Goal: Task Accomplishment & Management: Use online tool/utility

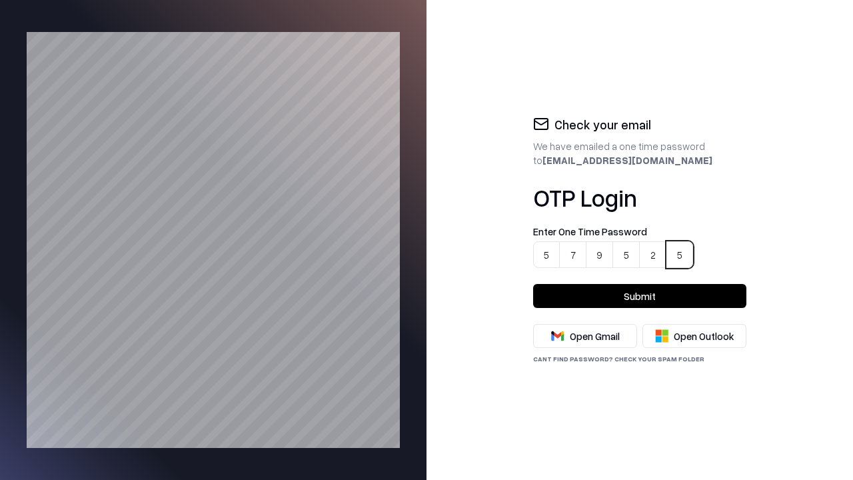
type input "******"
click at [640, 296] on button "Submit" at bounding box center [639, 296] width 213 height 24
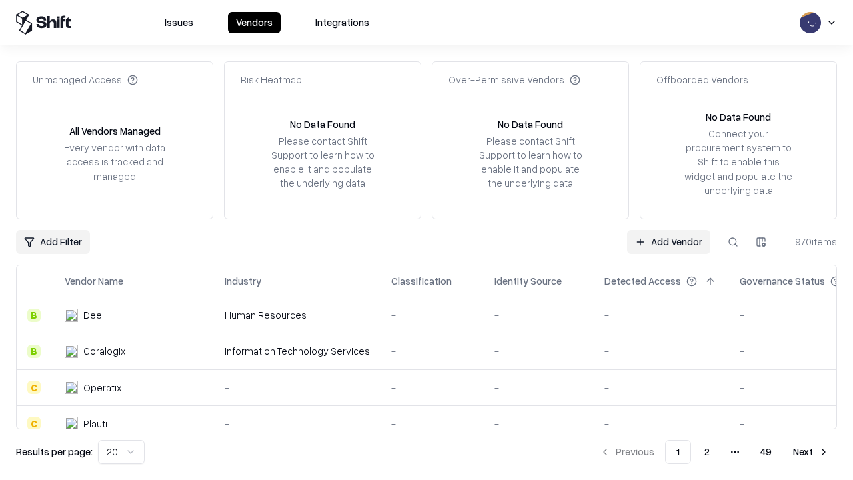
click at [669, 241] on link "Add Vendor" at bounding box center [668, 242] width 83 height 24
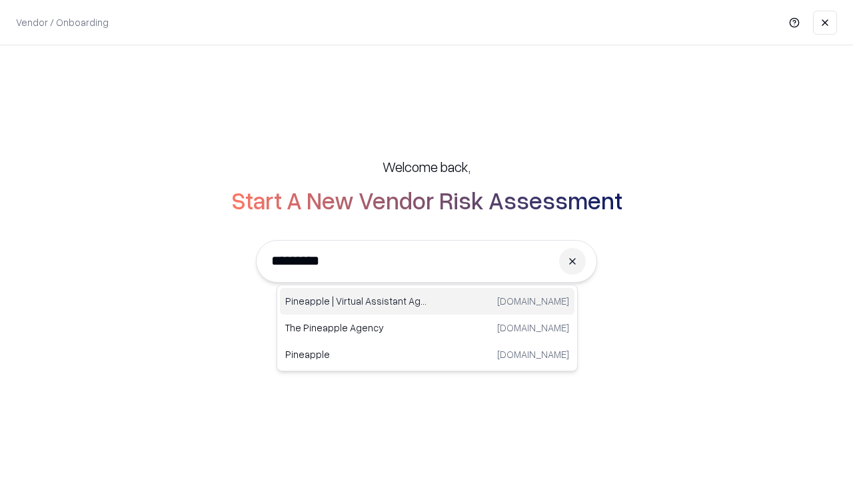
click at [427, 301] on div "Pineapple | Virtual Assistant Agency [DOMAIN_NAME]" at bounding box center [427, 301] width 295 height 27
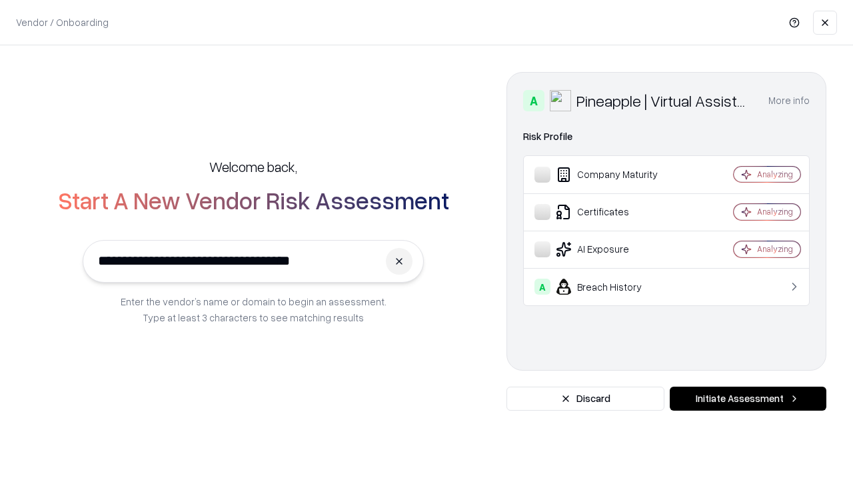
type input "**********"
click at [748, 398] on button "Initiate Assessment" at bounding box center [748, 398] width 157 height 24
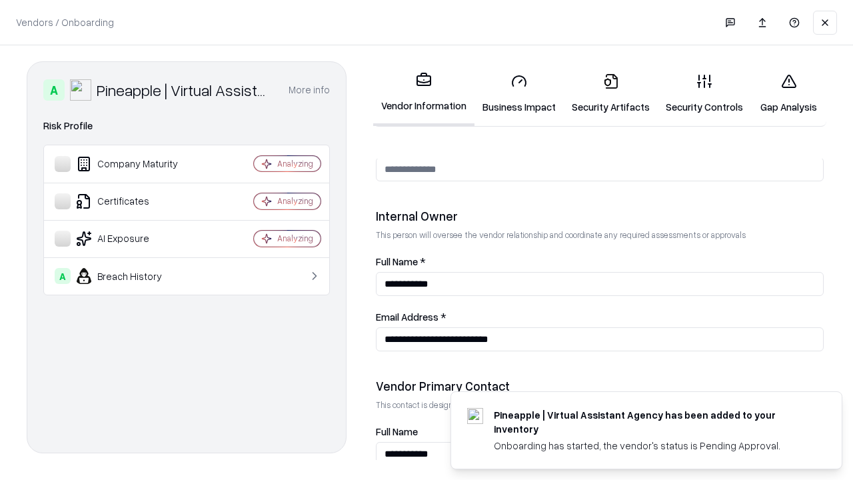
scroll to position [690, 0]
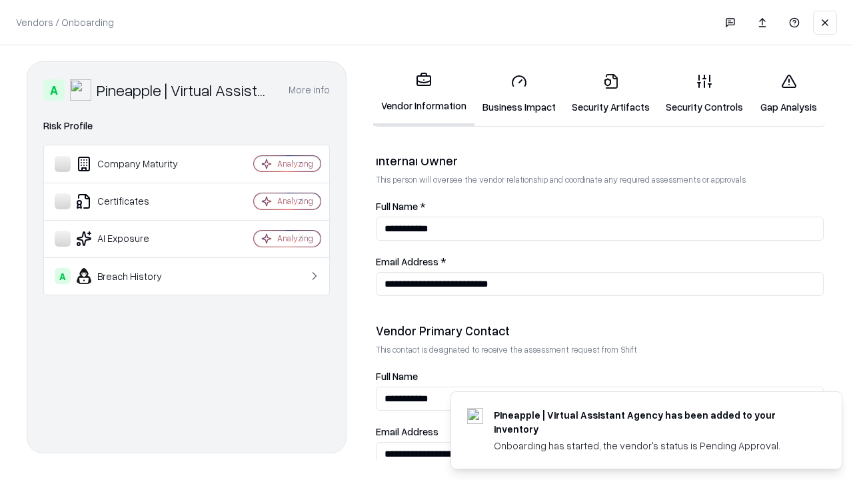
click at [514, 93] on link "Business Impact" at bounding box center [518, 94] width 89 height 62
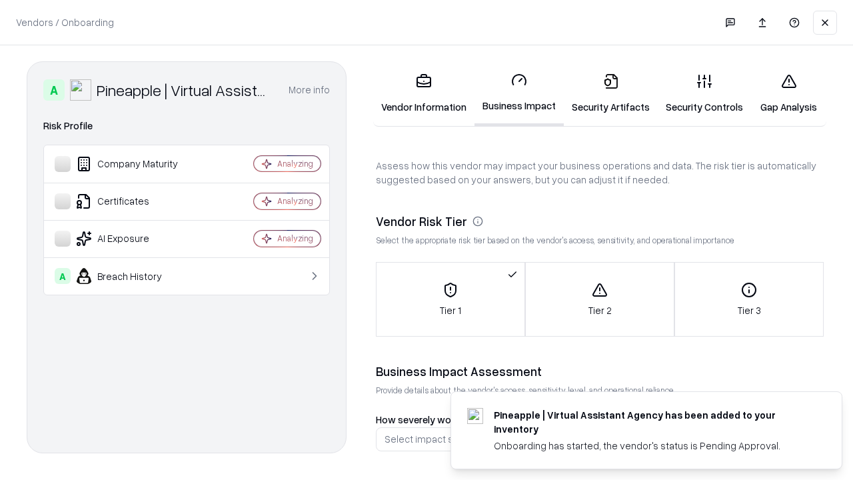
click at [603, 93] on link "Security Artifacts" at bounding box center [611, 94] width 94 height 62
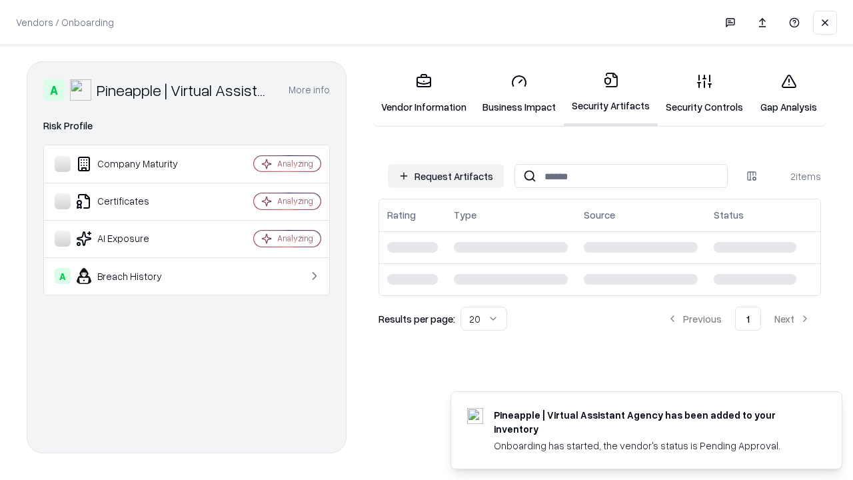
click at [448, 176] on button "Request Artifacts" at bounding box center [446, 176] width 116 height 24
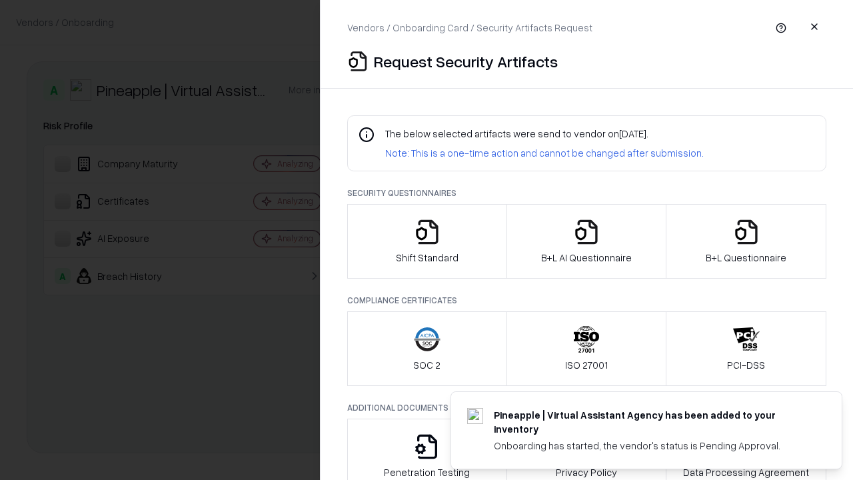
click at [426, 241] on icon "button" at bounding box center [427, 232] width 27 height 27
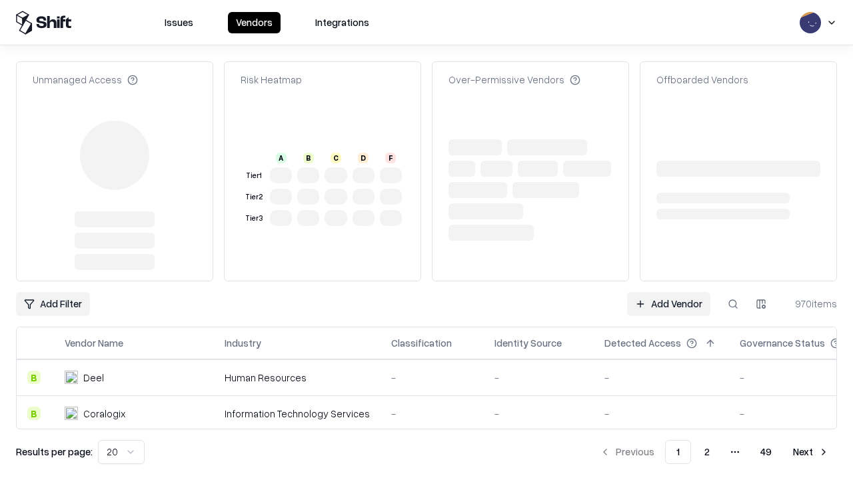
click at [669, 304] on link "Add Vendor" at bounding box center [668, 304] width 83 height 24
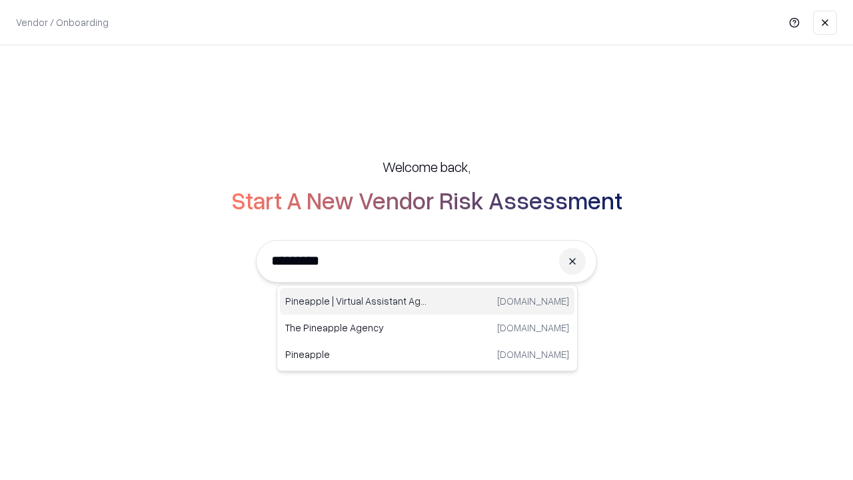
click at [427, 301] on div "Pineapple | Virtual Assistant Agency [DOMAIN_NAME]" at bounding box center [427, 301] width 295 height 27
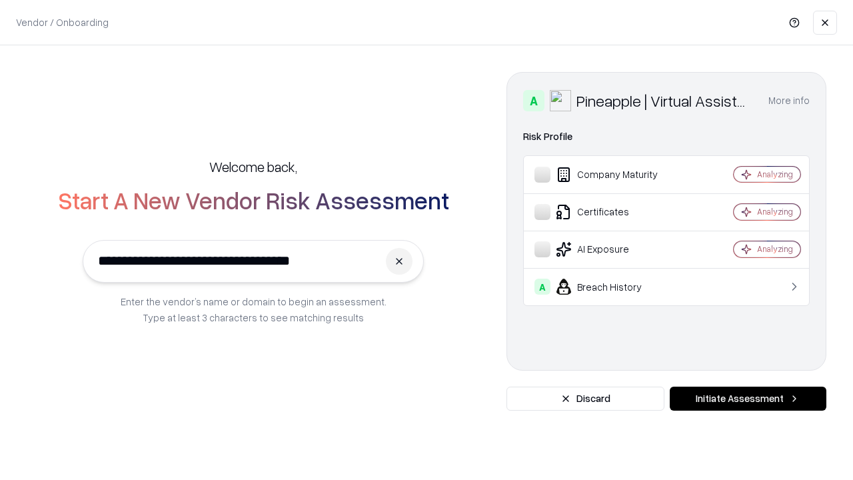
type input "**********"
click at [748, 398] on button "Initiate Assessment" at bounding box center [748, 398] width 157 height 24
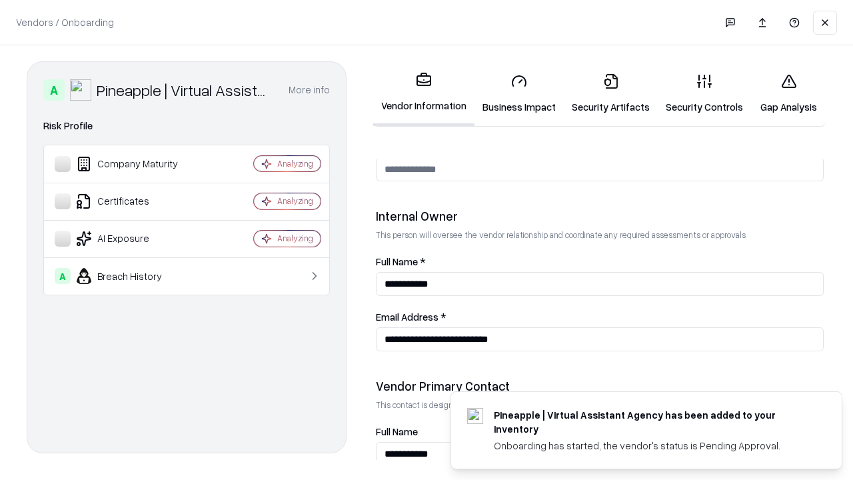
scroll to position [690, 0]
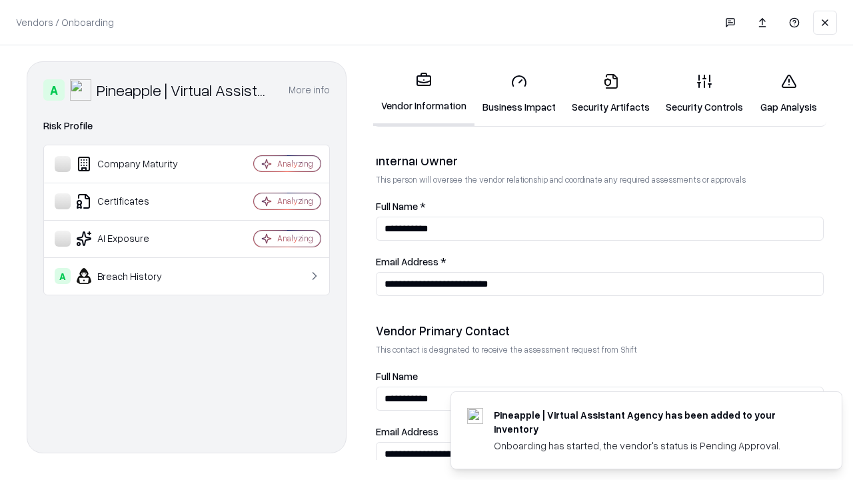
click at [782, 93] on link "Gap Analysis" at bounding box center [788, 94] width 75 height 62
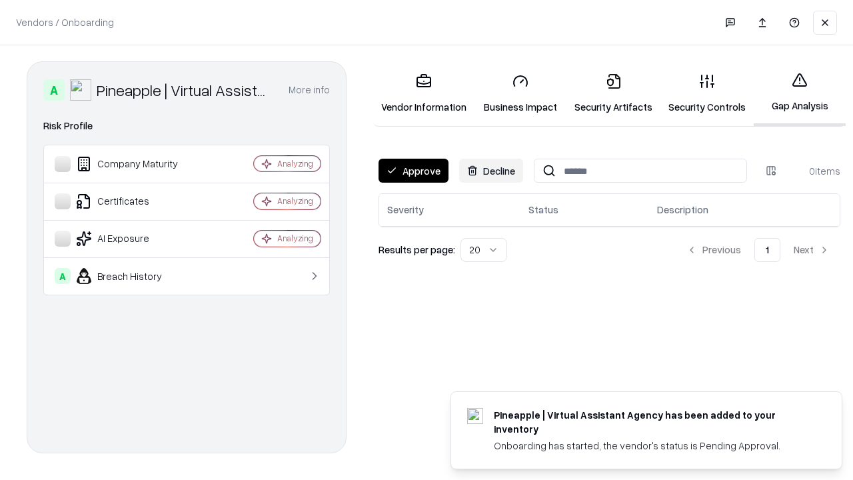
click at [412, 171] on button "Approve" at bounding box center [413, 171] width 70 height 24
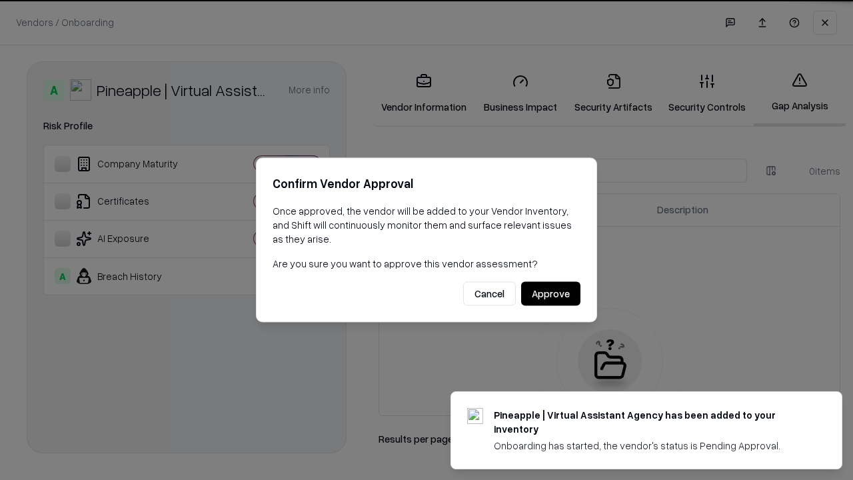
click at [551, 293] on button "Approve" at bounding box center [550, 294] width 59 height 24
